Goal: Transaction & Acquisition: Purchase product/service

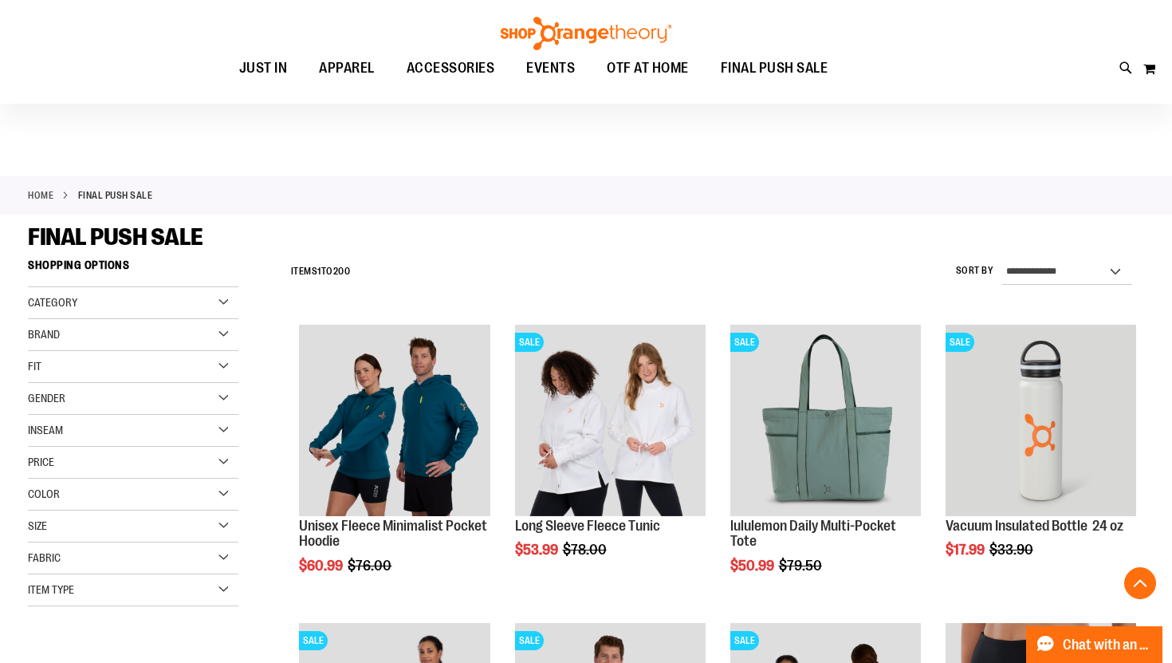
scroll to position [4349, 0]
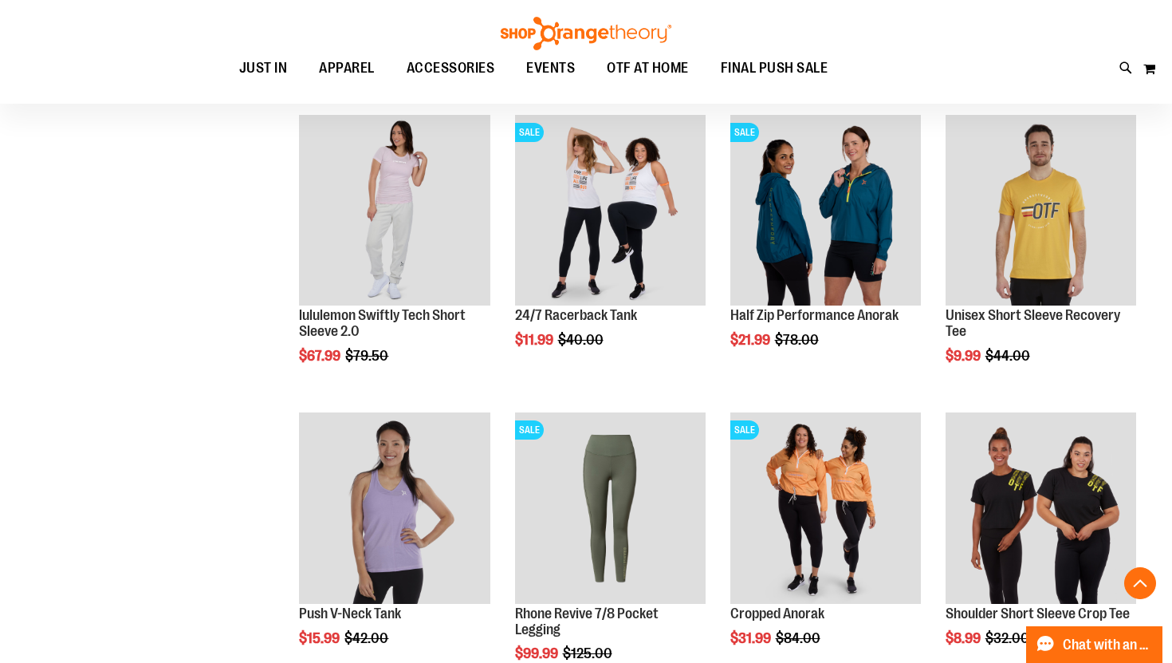
scroll to position [474, 0]
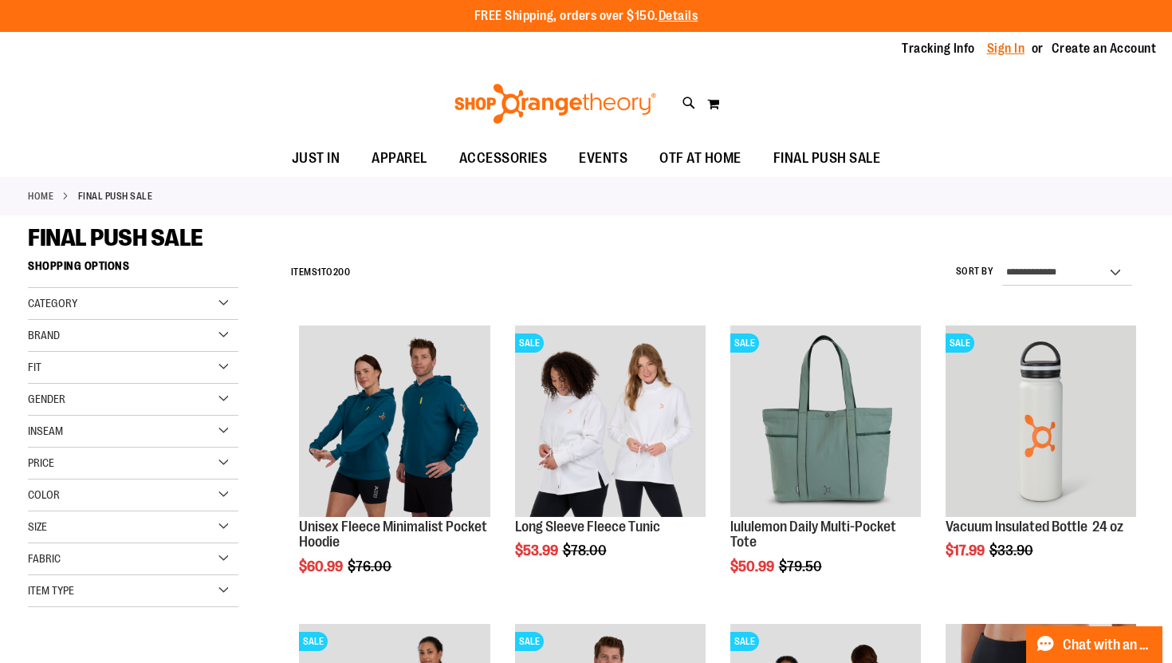
click at [987, 52] on link "Sign In" at bounding box center [1006, 49] width 38 height 18
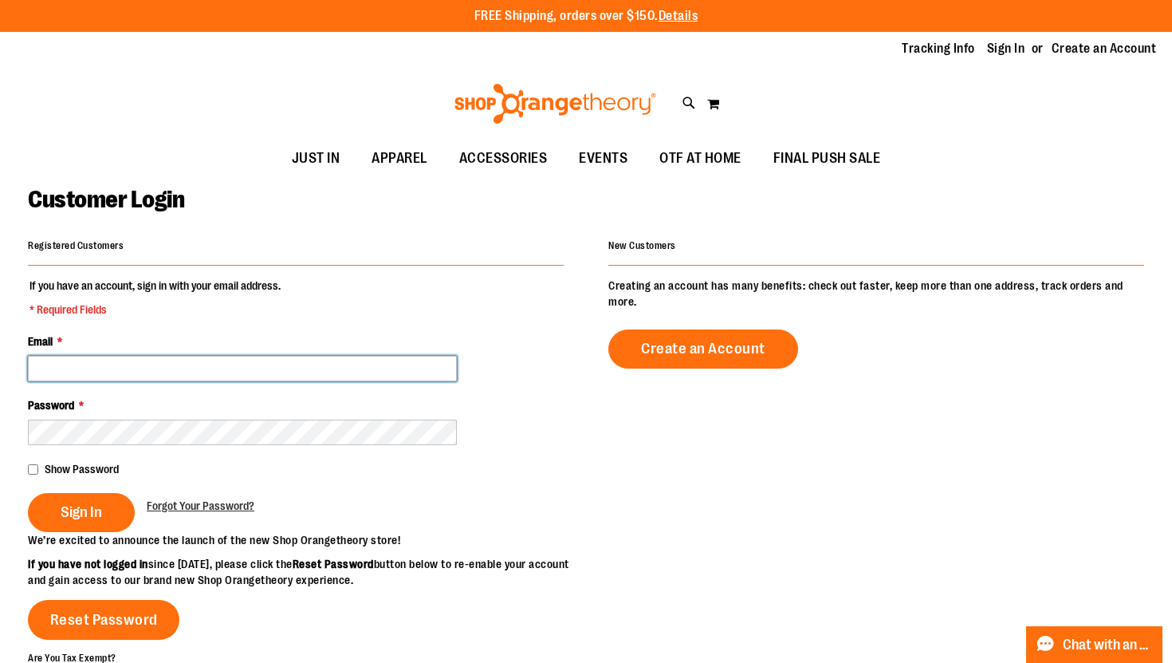
click at [435, 372] on input "Email *" at bounding box center [242, 369] width 429 height 26
type input "**********"
click at [28, 493] on button "Sign In" at bounding box center [81, 512] width 107 height 39
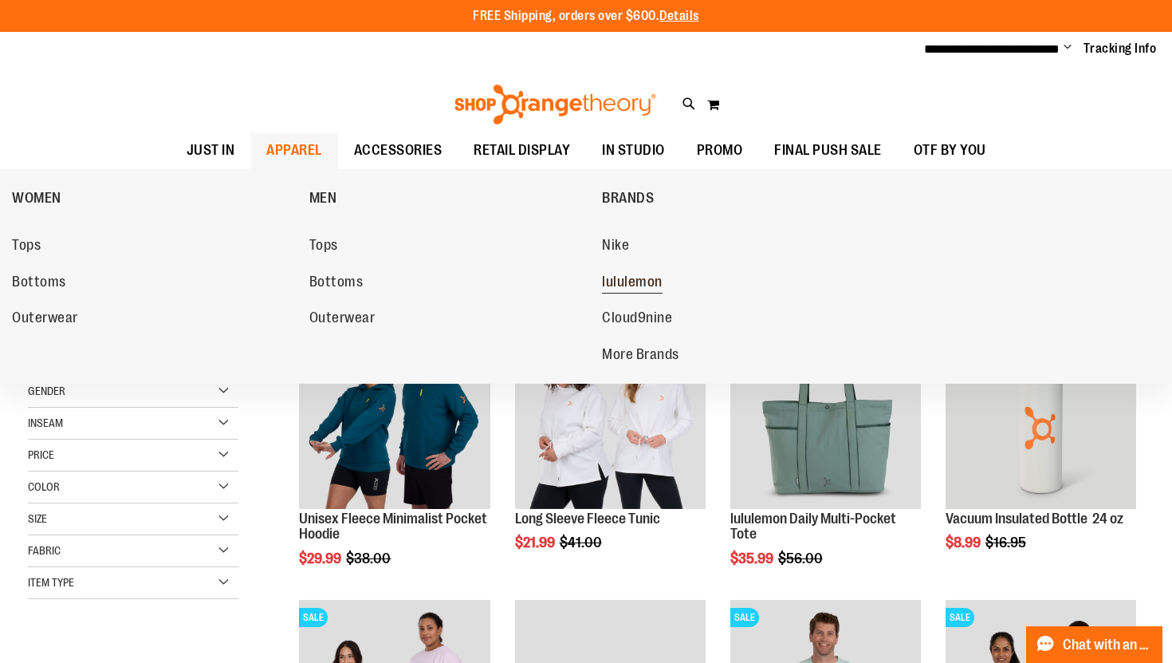
click at [663, 281] on span "lululemon" at bounding box center [632, 284] width 61 height 20
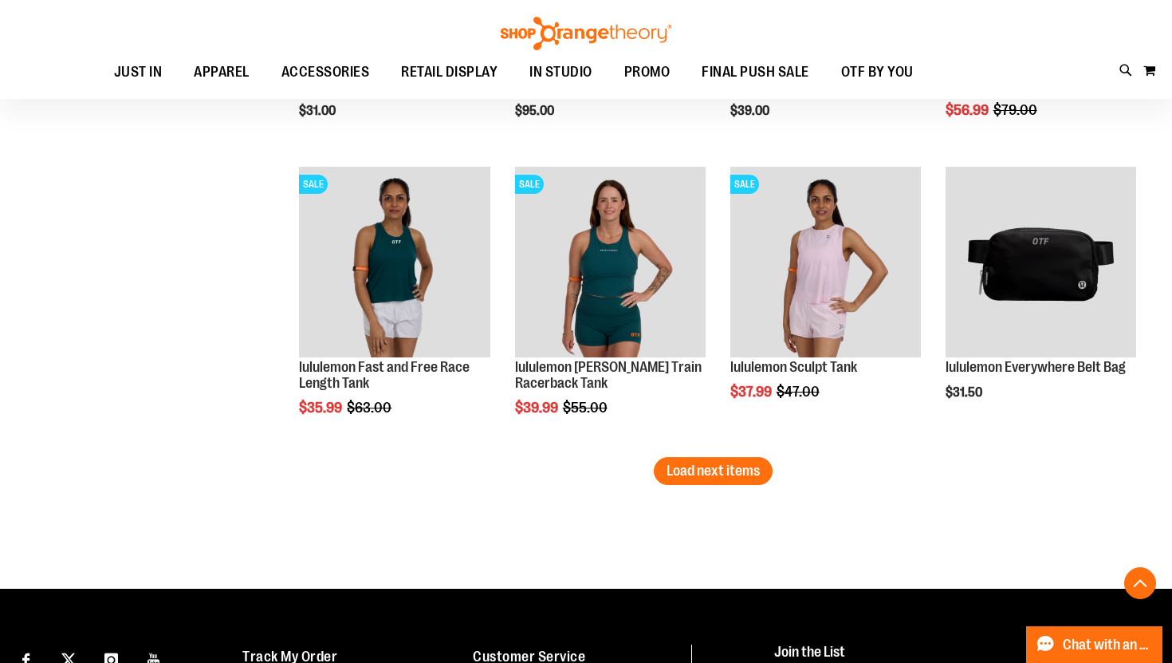
scroll to position [2532, 0]
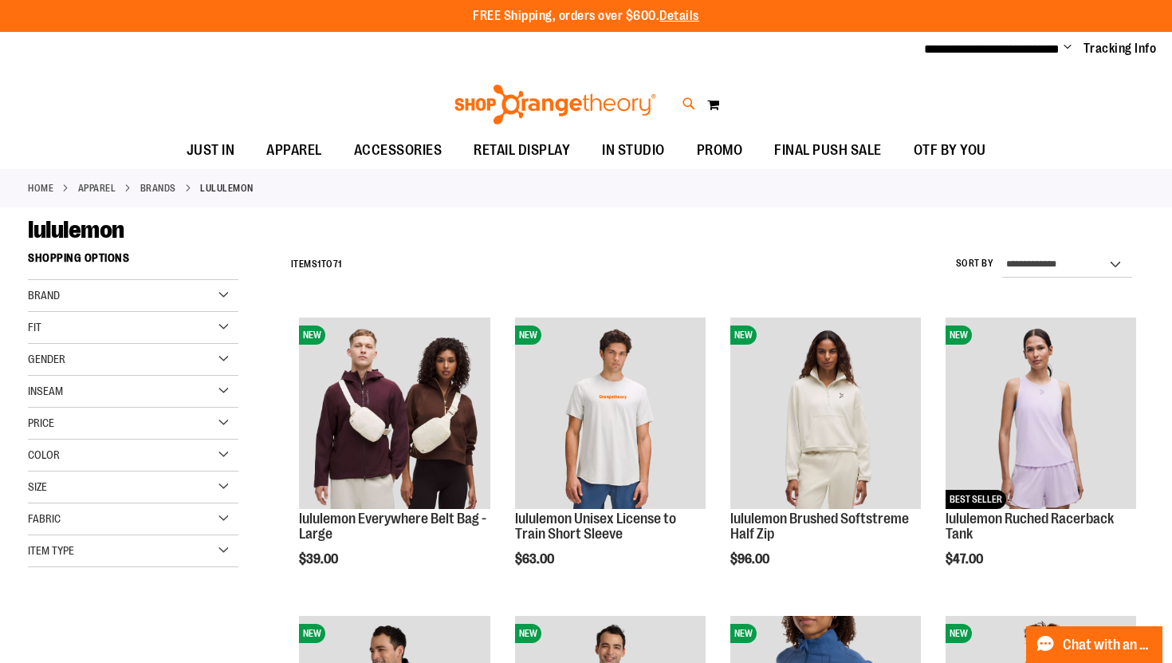
click at [687, 99] on icon at bounding box center [690, 104] width 14 height 18
click at [533, 96] on input "Search" at bounding box center [585, 90] width 927 height 53
type input "**********"
